Goal: Ask a question

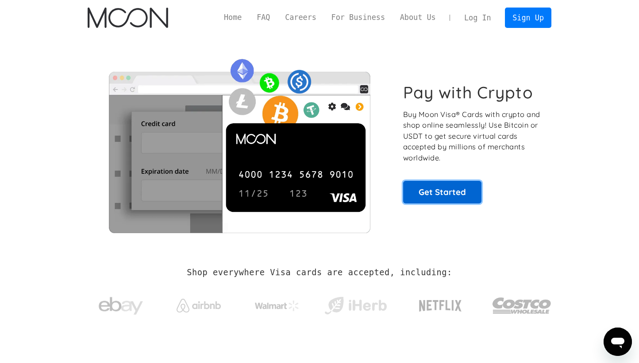
click at [429, 194] on link "Get Started" at bounding box center [442, 192] width 78 height 22
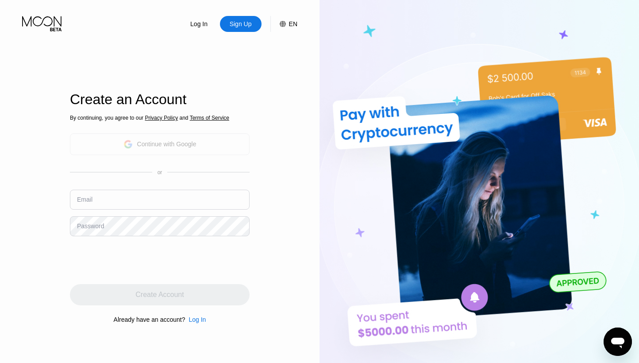
click at [198, 141] on div "Continue with Google" at bounding box center [160, 144] width 180 height 22
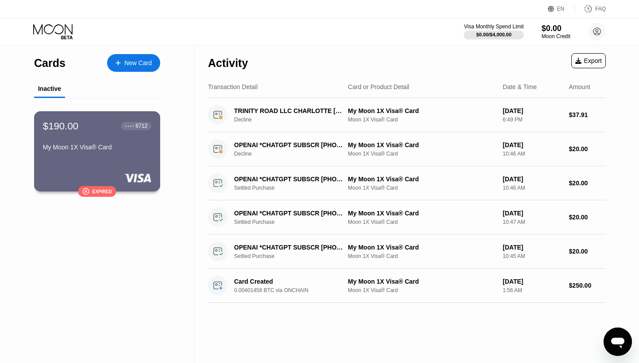
click at [107, 164] on div "$190.00 ● ● ● ● 6712 My Moon 1X Visa® Card  Expired" at bounding box center [97, 151] width 127 height 80
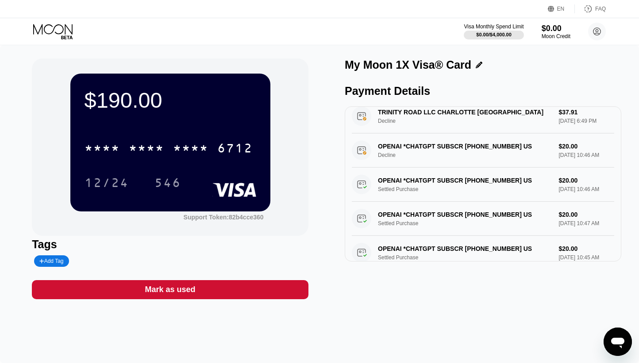
scroll to position [10, 0]
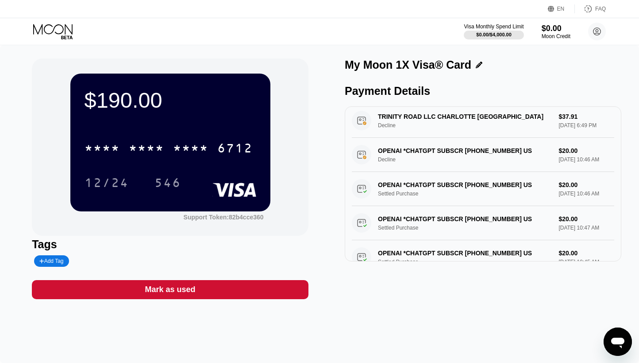
click at [614, 343] on icon "Open messaging window" at bounding box center [617, 342] width 13 height 11
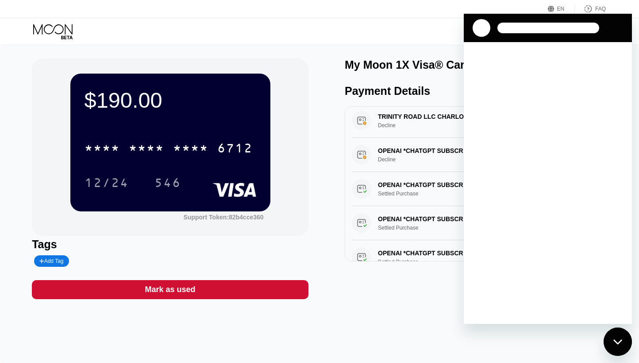
scroll to position [0, 0]
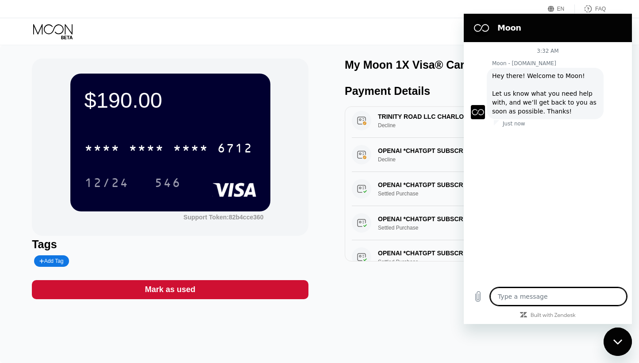
type textarea "x"
type textarea "h"
type textarea "x"
type textarea "h"
type textarea "x"
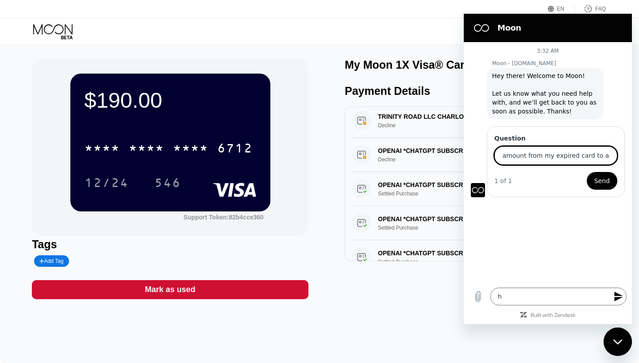
scroll to position [0, 68]
type input "ello, can i trasnfer an amount from my expired card to a new one?"
click at [587, 172] on button "Send" at bounding box center [602, 181] width 31 height 18
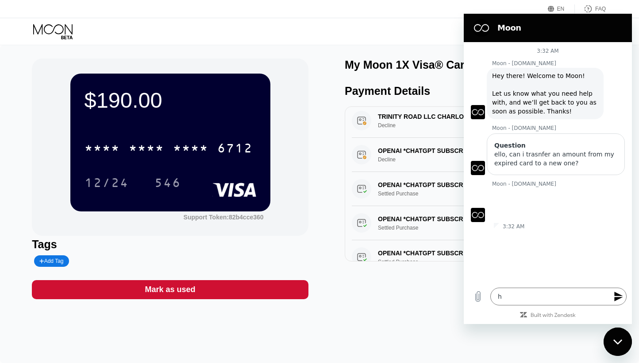
type textarea "x"
